Goal: Check status: Check status

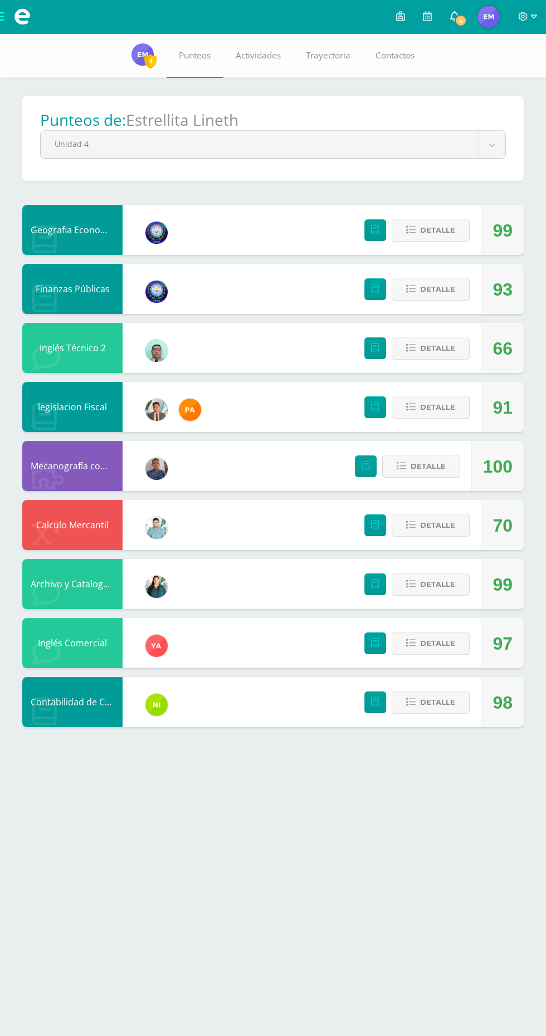
click at [459, 19] on span "4" at bounding box center [460, 20] width 12 height 12
click at [441, 357] on span "Detalle" at bounding box center [437, 348] width 35 height 21
